Goal: Check status: Check status

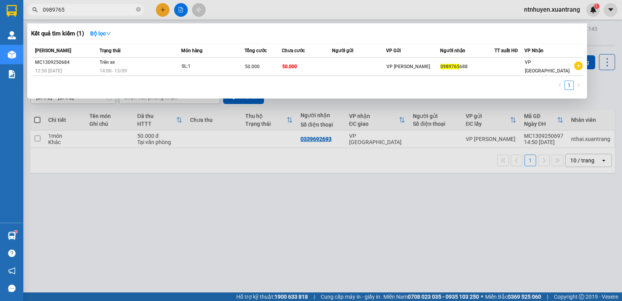
click at [113, 10] on input "0989765" at bounding box center [89, 9] width 92 height 9
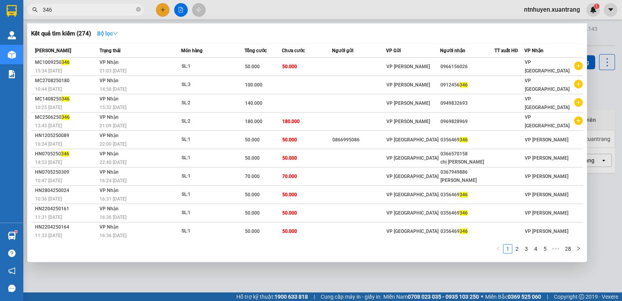
type input "346"
drag, startPoint x: 108, startPoint y: 30, endPoint x: 121, endPoint y: 32, distance: 13.4
click at [109, 31] on strong "Bộ lọc" at bounding box center [107, 33] width 21 height 6
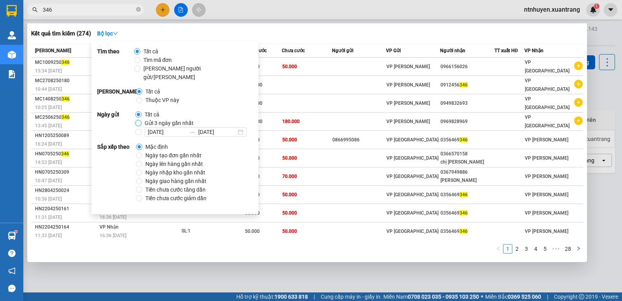
click at [139, 120] on input "Gửi 3 ngày gần nhất" at bounding box center [138, 123] width 6 height 6
radio input "true"
radio input "false"
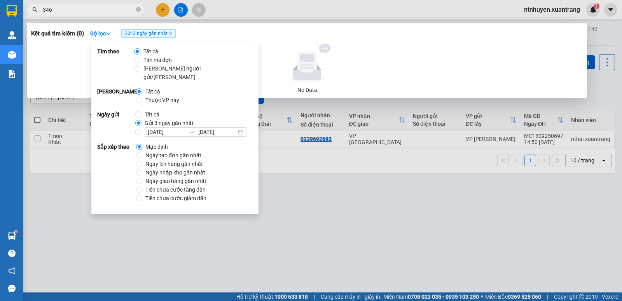
click at [68, 11] on input "346" at bounding box center [89, 9] width 92 height 9
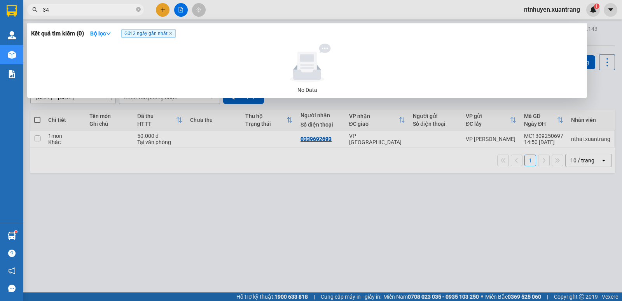
type input "3"
click at [100, 9] on input "0356469356" at bounding box center [89, 9] width 92 height 9
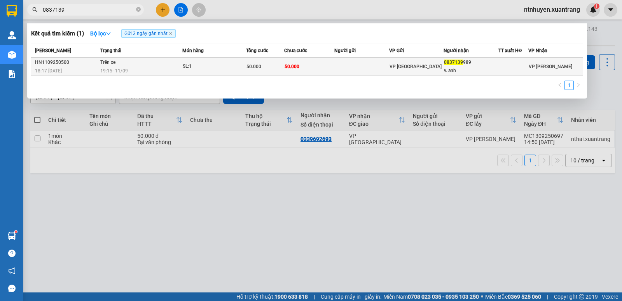
type input "0837139"
click at [311, 67] on td "50.000" at bounding box center [309, 67] width 51 height 18
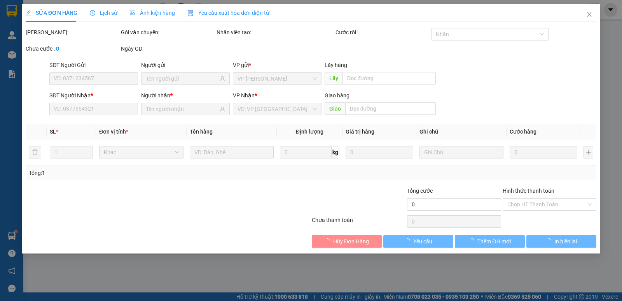
type input "0837139989"
type input "v. anh"
type input "50.000"
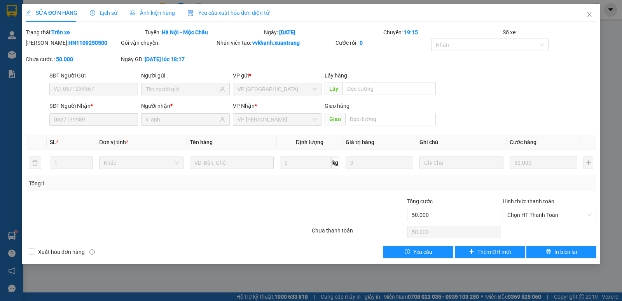
click at [159, 14] on span "Ảnh kiện hàng" at bounding box center [152, 13] width 45 height 6
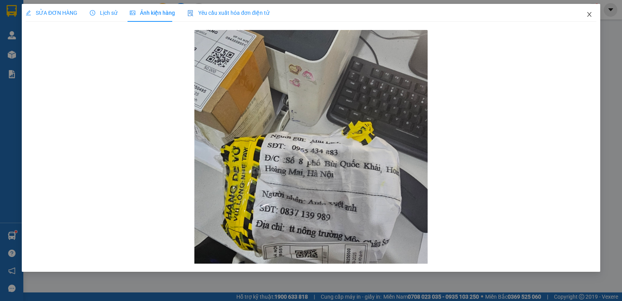
click at [587, 15] on icon "close" at bounding box center [589, 14] width 6 height 6
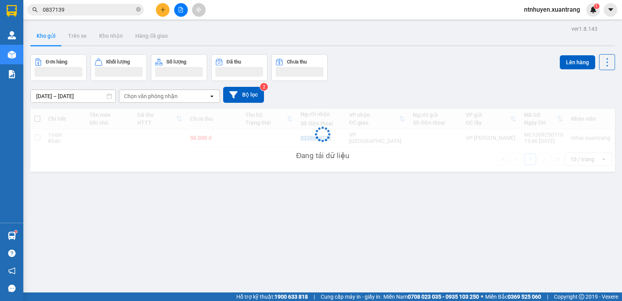
click at [100, 10] on input "0837139" at bounding box center [89, 9] width 92 height 9
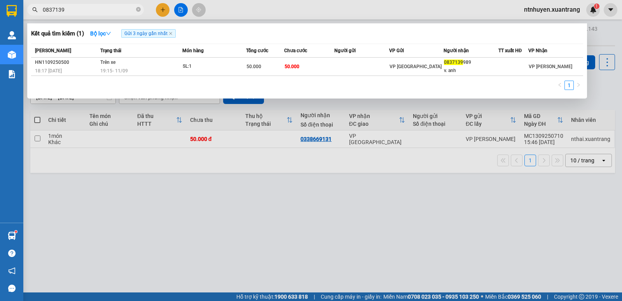
click at [83, 7] on input "0837139" at bounding box center [89, 9] width 92 height 9
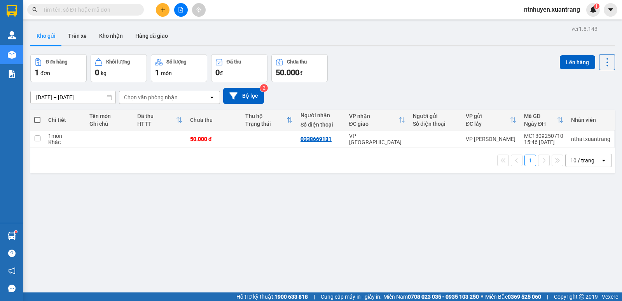
click at [373, 72] on div "Đơn hàng 1 đơn [PERSON_NAME] 0 kg Số [PERSON_NAME] 1 món Đã thu 0 [PERSON_NAME]…" at bounding box center [322, 68] width 585 height 28
